Goal: Transaction & Acquisition: Purchase product/service

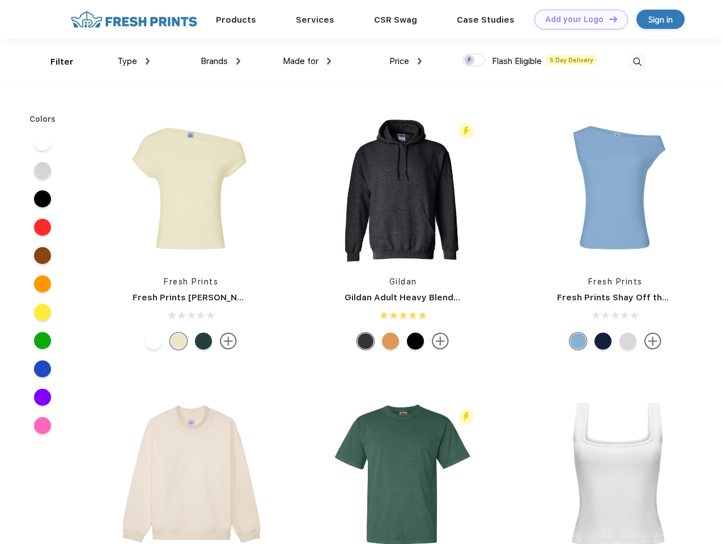
scroll to position [1, 0]
click at [577, 19] on link "Add your Logo Design Tool" at bounding box center [581, 20] width 94 height 20
click at [0, 0] on div "Design Tool" at bounding box center [0, 0] width 0 height 0
click at [608, 19] on link "Add your Logo Design Tool" at bounding box center [581, 20] width 94 height 20
click at [54, 62] on div "Filter" at bounding box center [61, 62] width 23 height 13
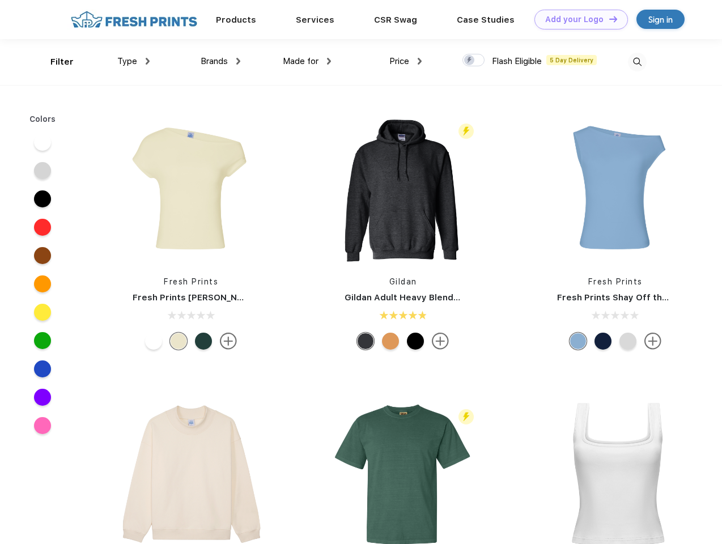
click at [134, 61] on span "Type" at bounding box center [127, 61] width 20 height 10
click at [220, 61] on span "Brands" at bounding box center [214, 61] width 27 height 10
click at [307, 61] on span "Made for" at bounding box center [301, 61] width 36 height 10
click at [406, 61] on span "Price" at bounding box center [399, 61] width 20 height 10
click at [474, 61] on div at bounding box center [473, 60] width 22 height 12
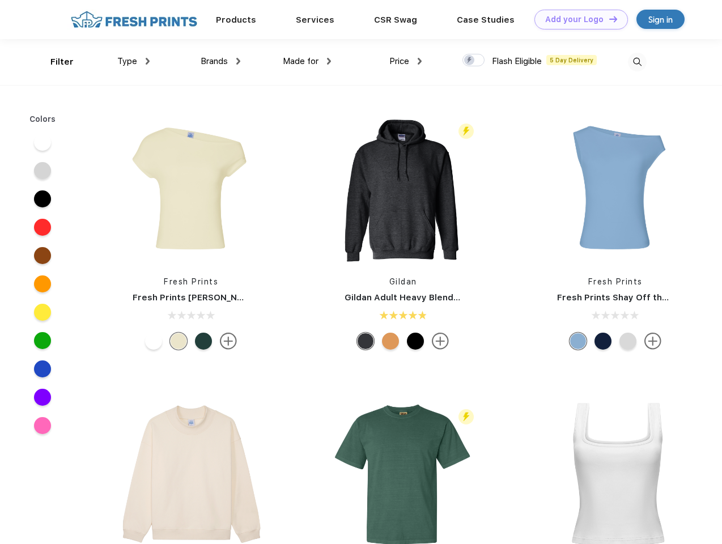
click at [470, 61] on input "checkbox" at bounding box center [465, 56] width 7 height 7
click at [637, 62] on img at bounding box center [637, 62] width 19 height 19
